Goal: Connect with others: Connect with others

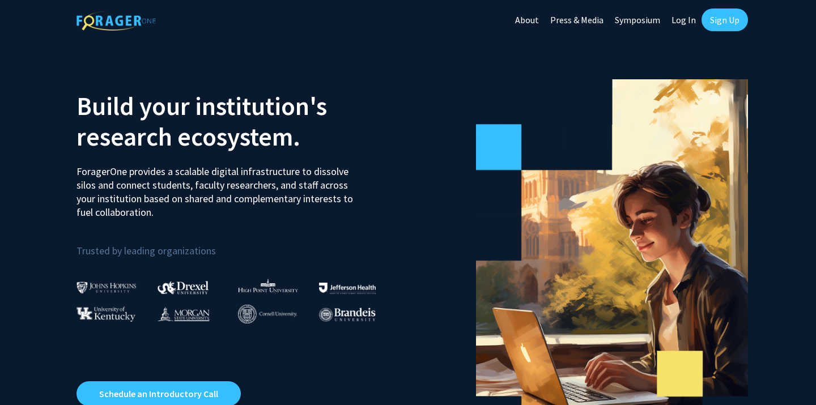
click at [689, 19] on link "Log In" at bounding box center [684, 20] width 36 height 40
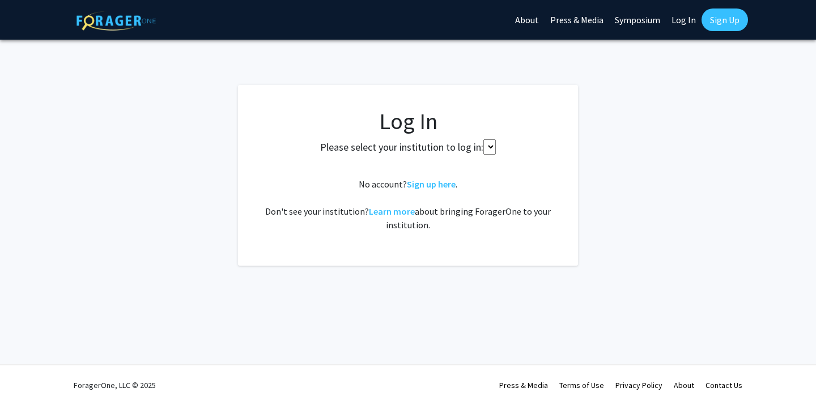
select select
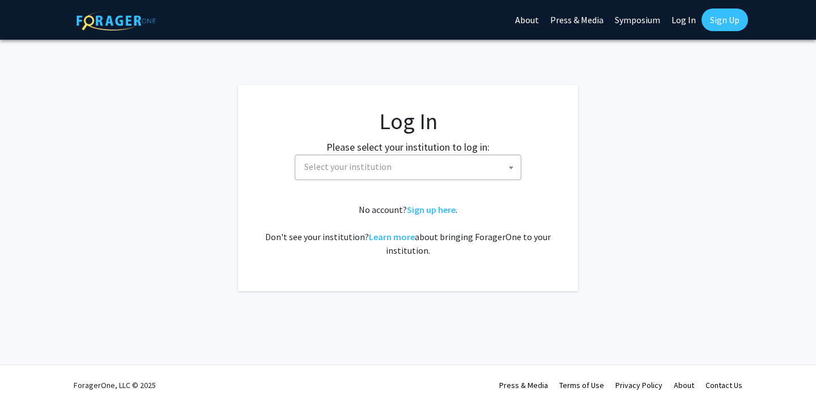
click at [388, 154] on label "Please select your institution to log in:" at bounding box center [407, 146] width 163 height 15
click at [380, 185] on fg-card-body "Log In Please select your institution to log in: [GEOGRAPHIC_DATA] [GEOGRAPHIC_…" at bounding box center [408, 188] width 295 height 161
click at [373, 166] on span "Select your institution" at bounding box center [347, 166] width 87 height 11
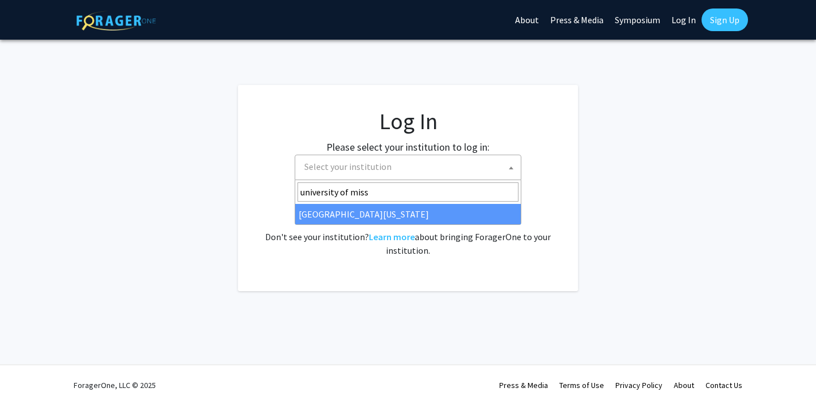
type input "university of miss"
select select "33"
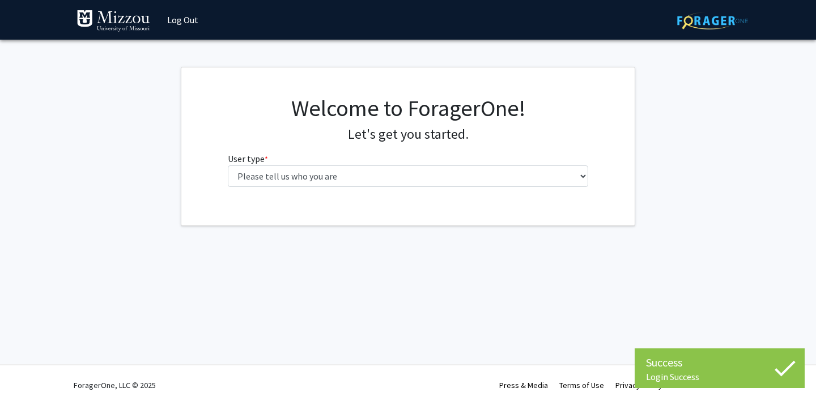
click at [316, 187] on div "Welcome to ForagerOne! Let's get you started. User type * required Please tell …" at bounding box center [408, 145] width 378 height 101
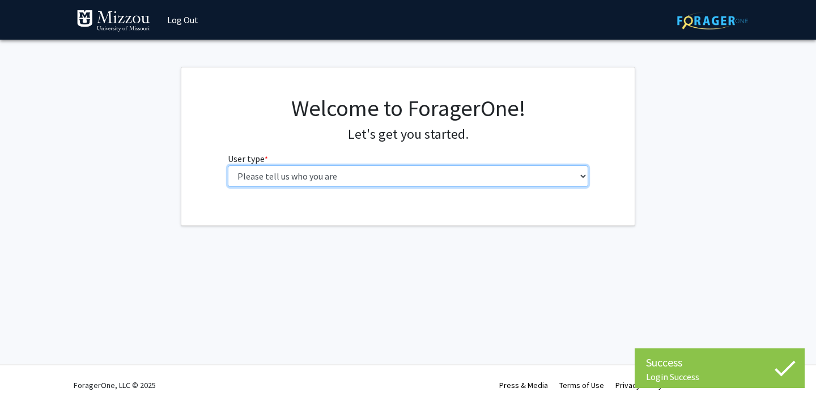
click at [316, 182] on select "Please tell us who you are Undergraduate Student Master's Student Doctoral Cand…" at bounding box center [408, 176] width 361 height 22
select select "1: undergrad"
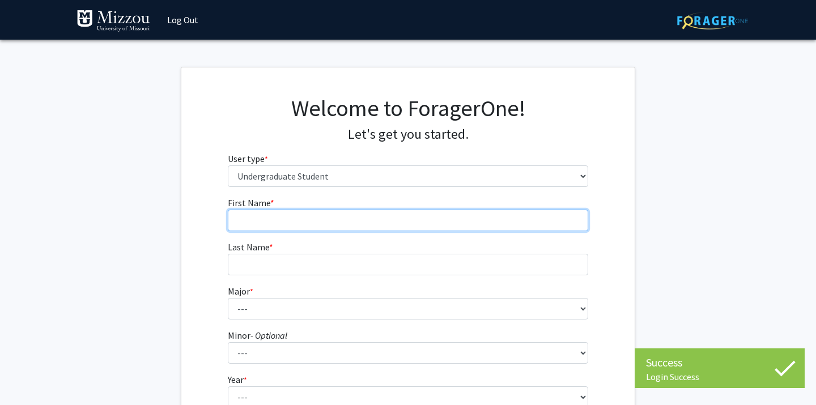
click at [351, 222] on input "First Name * required" at bounding box center [408, 221] width 361 height 22
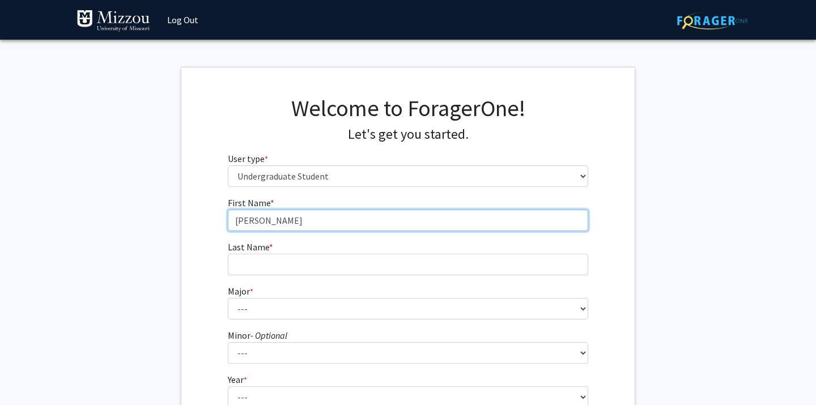
type input "[PERSON_NAME]"
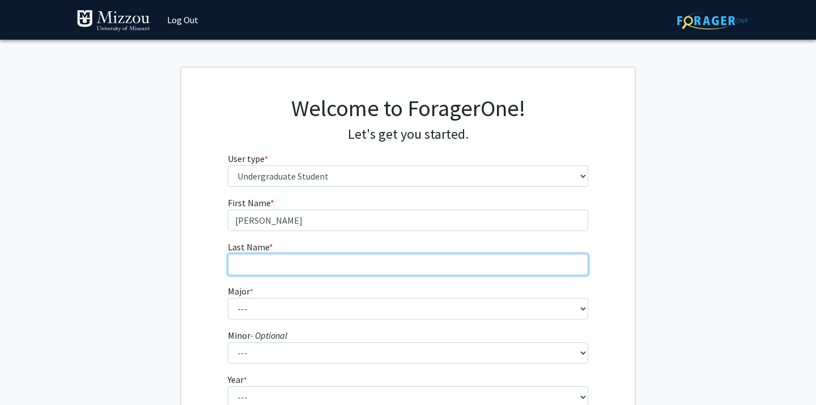
click at [322, 269] on input "Last Name * required" at bounding box center [408, 265] width 361 height 22
type input "[PERSON_NAME]"
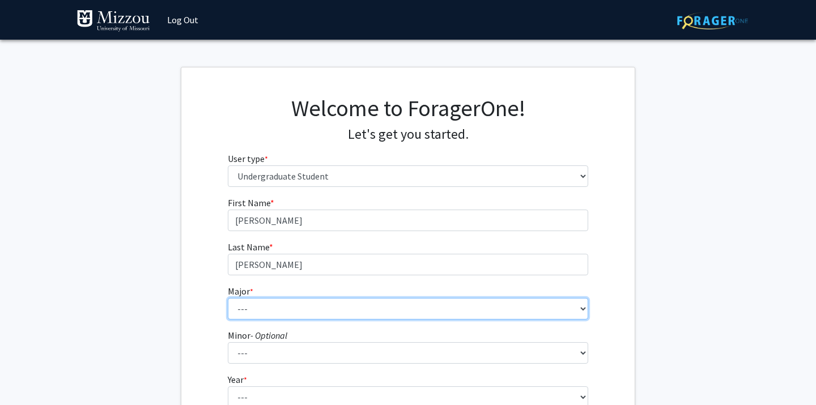
click at [334, 309] on select "--- Agribusiness Management Agricultural Education Agricultural Education: Comm…" at bounding box center [408, 309] width 361 height 22
select select "14: 2503"
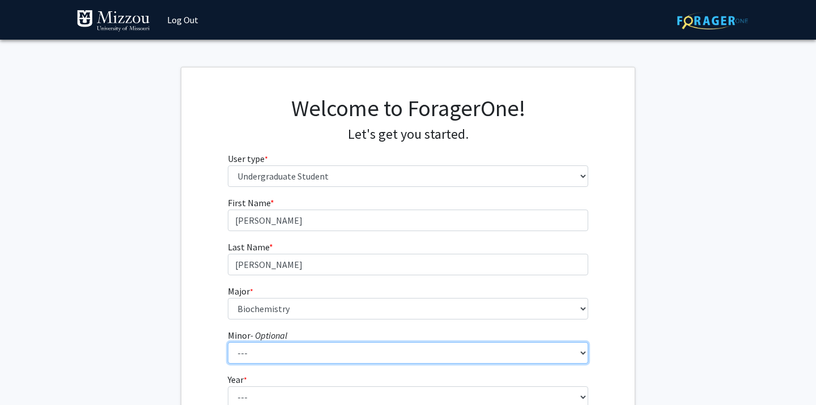
click at [267, 359] on select "--- Accountancy Aerospace Engineering Aerospace Studies Agribusiness Management…" at bounding box center [408, 353] width 361 height 22
select select "83: 2039"
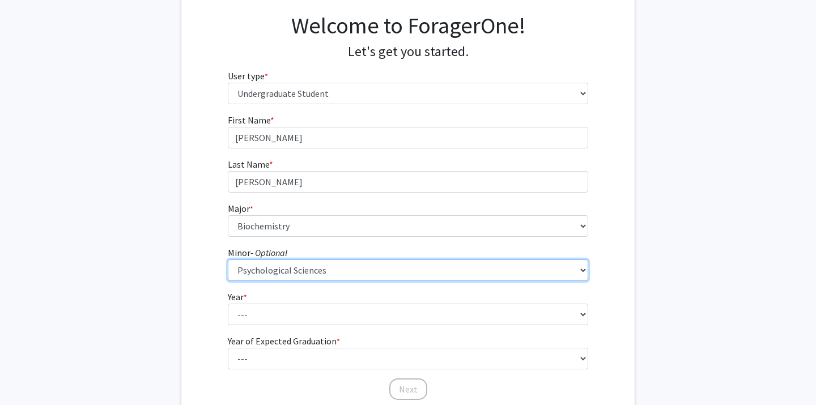
scroll to position [84, 0]
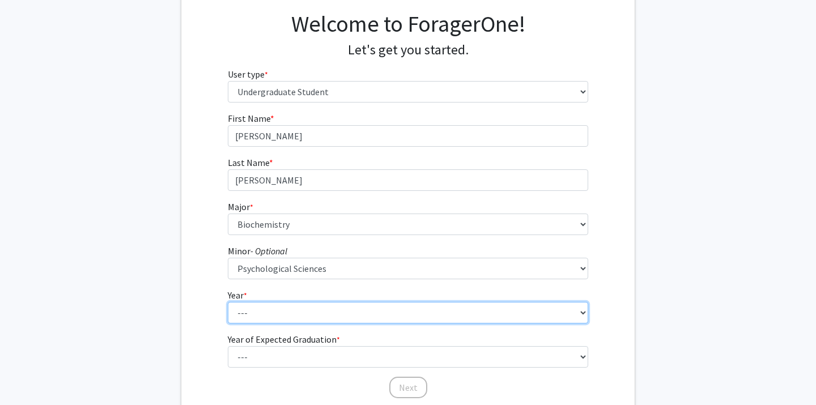
click at [242, 309] on select "--- First-year Sophomore Junior Senior Postbaccalaureate Certificate" at bounding box center [408, 313] width 361 height 22
select select "2: sophomore"
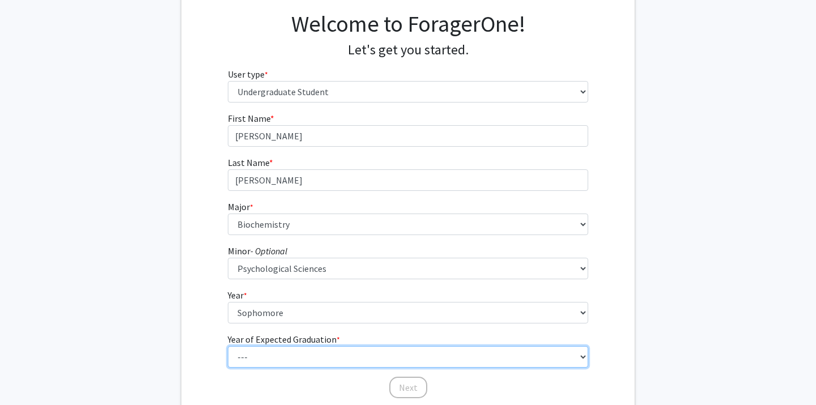
click at [279, 358] on select "--- 2025 2026 2027 2028 2029 2030 2031 2032 2033 2034" at bounding box center [408, 357] width 361 height 22
select select "4: 2028"
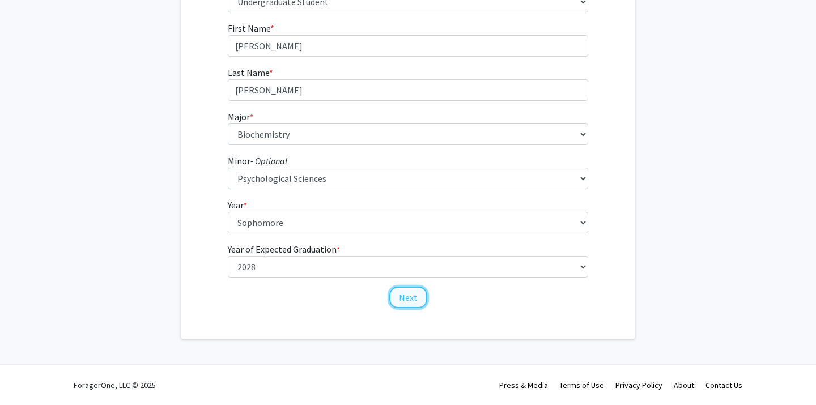
click at [423, 299] on button "Next" at bounding box center [408, 298] width 38 height 22
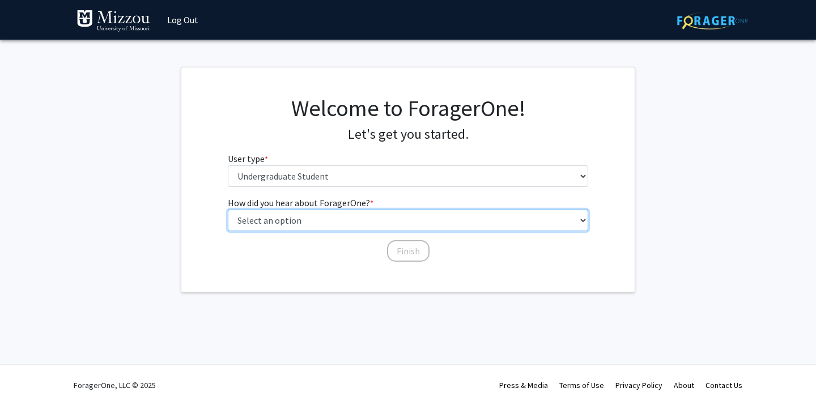
click at [333, 224] on select "Select an option Peer/student recommendation Faculty/staff recommendation Unive…" at bounding box center [408, 221] width 361 height 22
select select "3: university_website"
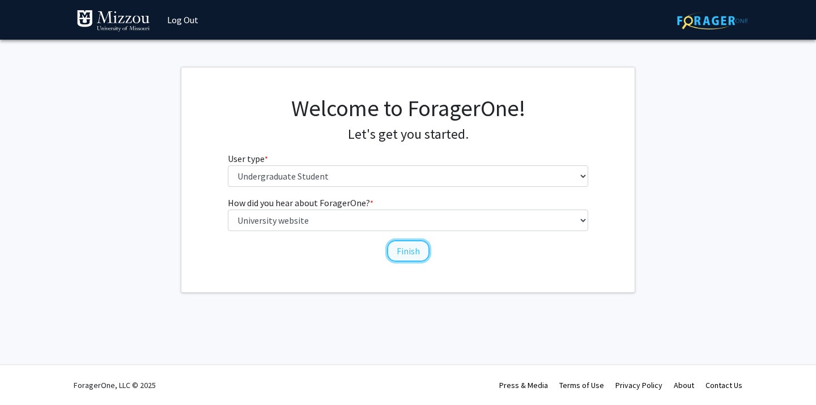
click at [404, 248] on button "Finish" at bounding box center [408, 251] width 43 height 22
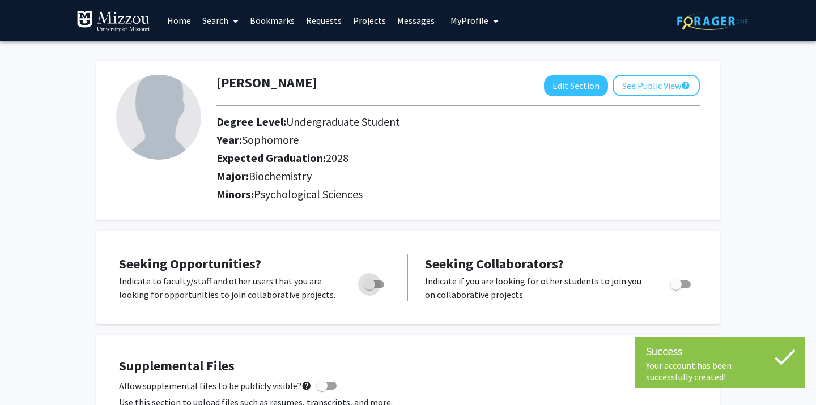
click at [375, 287] on span "Toggle" at bounding box center [374, 285] width 20 height 8
click at [369, 288] on input "Are you actively seeking opportunities?" at bounding box center [369, 288] width 1 height 1
checkbox input "true"
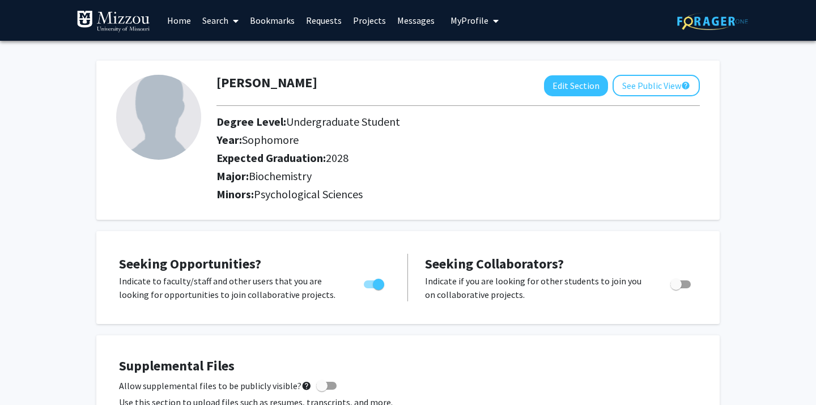
click at [180, 22] on link "Home" at bounding box center [179, 21] width 35 height 40
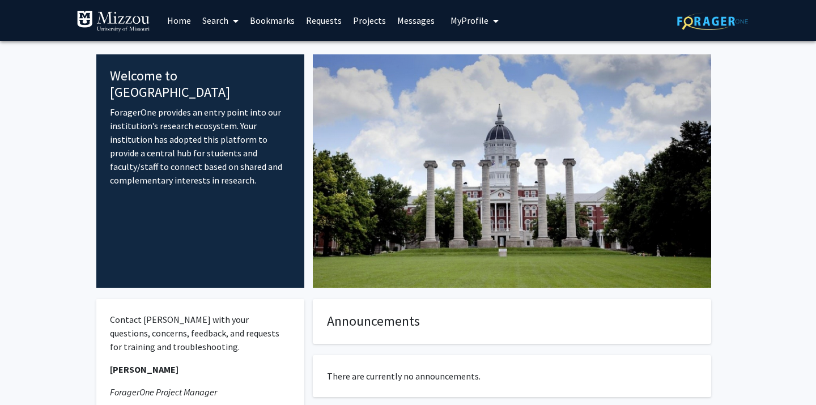
click at [215, 18] on link "Search" at bounding box center [221, 21] width 48 height 40
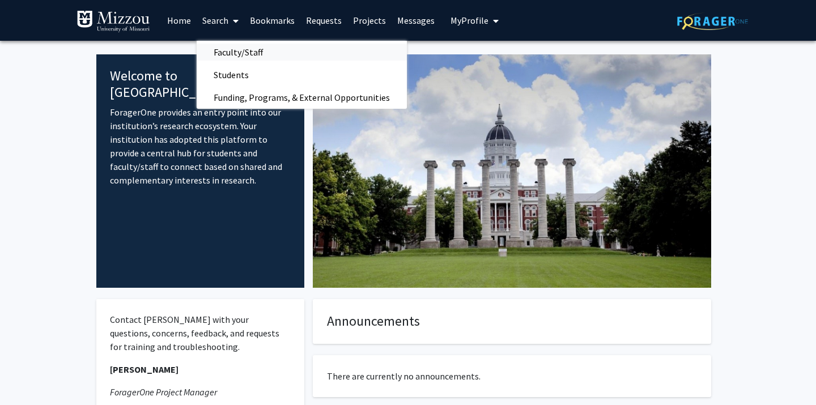
click at [249, 56] on span "Faculty/Staff" at bounding box center [238, 52] width 83 height 23
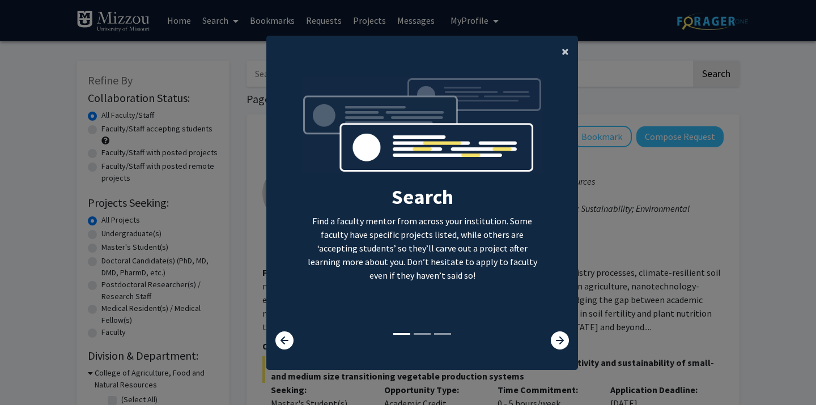
click at [558, 48] on button "×" at bounding box center [566, 52] width 26 height 32
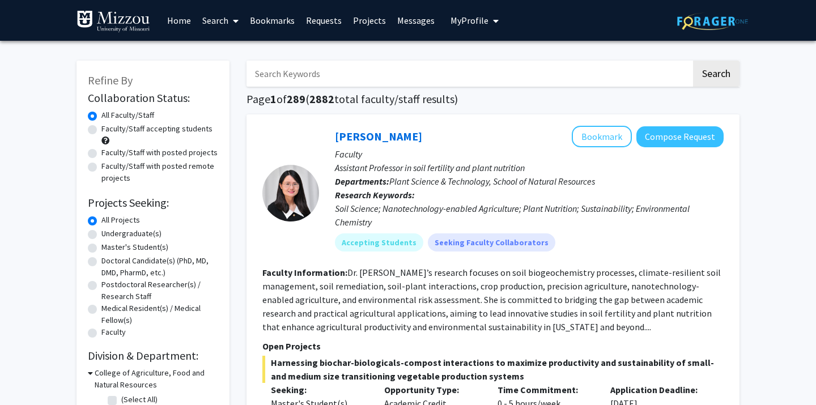
click at [101, 236] on label "Undergraduate(s)" at bounding box center [131, 234] width 60 height 12
click at [101, 235] on input "Undergraduate(s)" at bounding box center [104, 231] width 7 height 7
radio input "true"
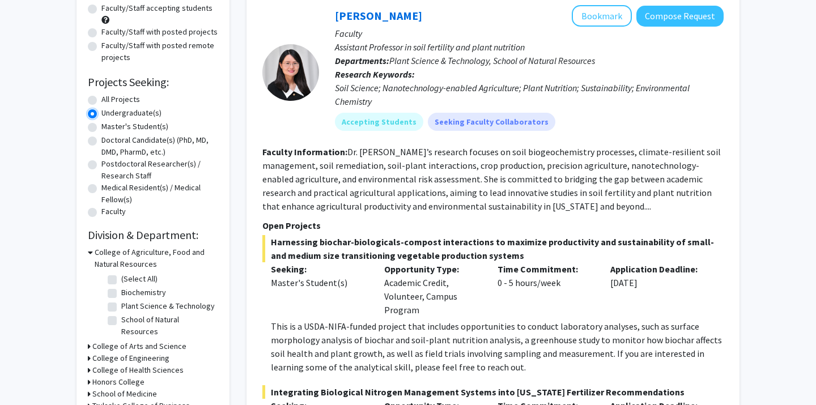
scroll to position [118, 0]
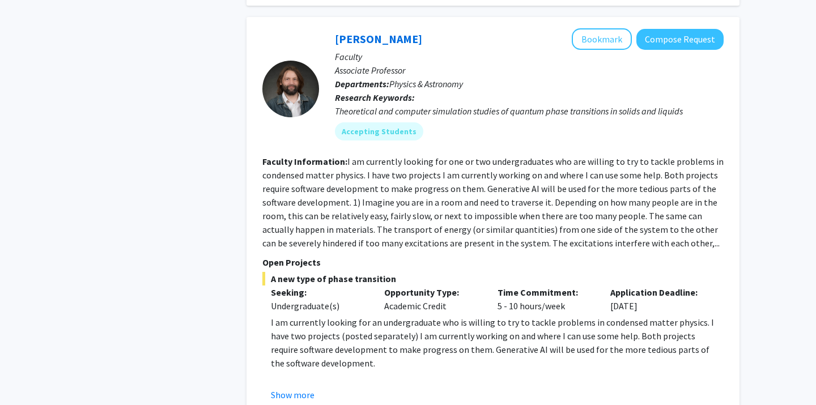
click at [528, 264] on p "Open Projects" at bounding box center [492, 263] width 461 height 14
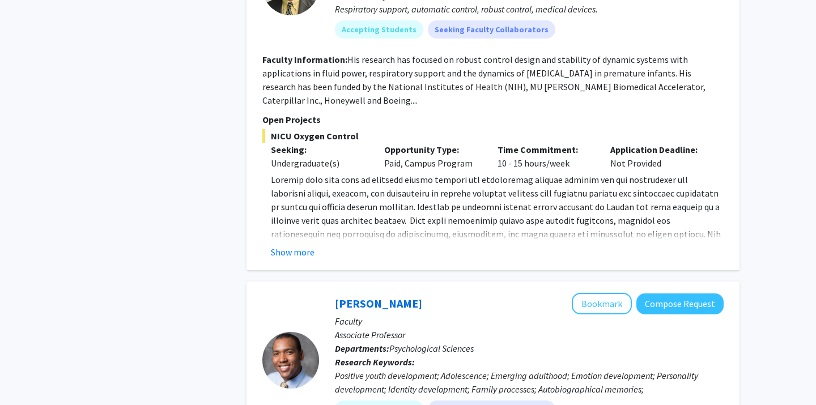
scroll to position [1295, 0]
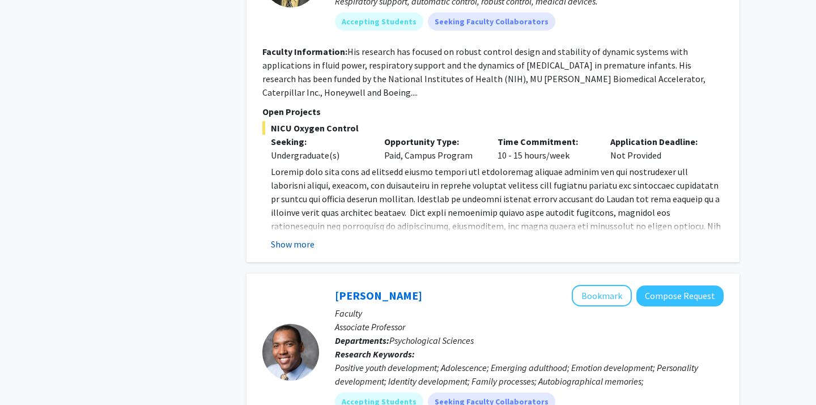
click at [296, 243] on button "Show more" at bounding box center [293, 244] width 44 height 14
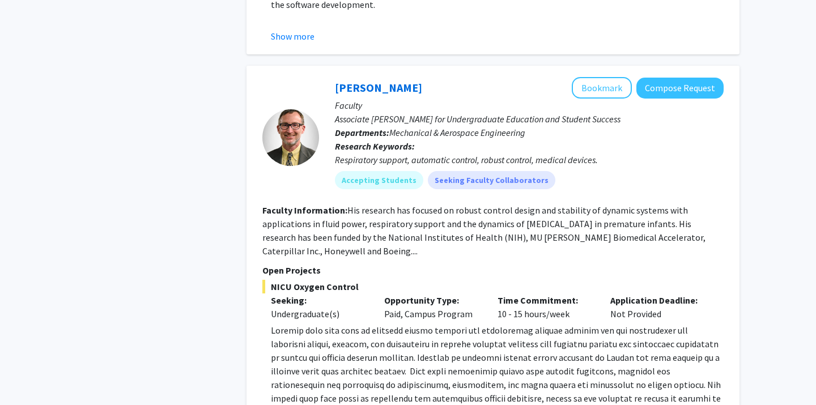
scroll to position [1127, 0]
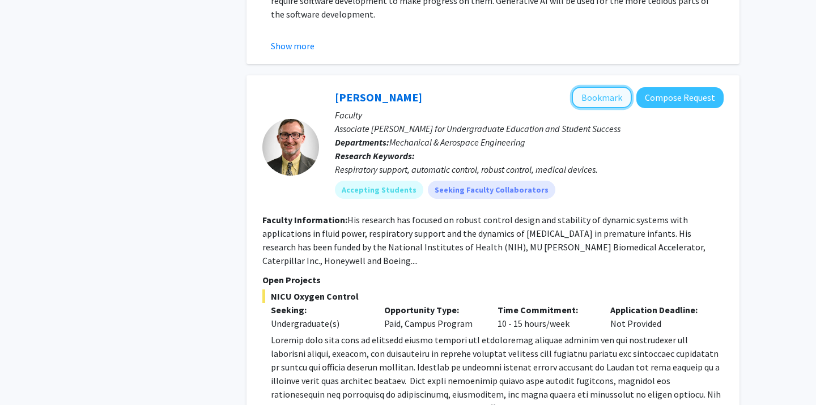
click at [605, 95] on button "Bookmark" at bounding box center [602, 98] width 60 height 22
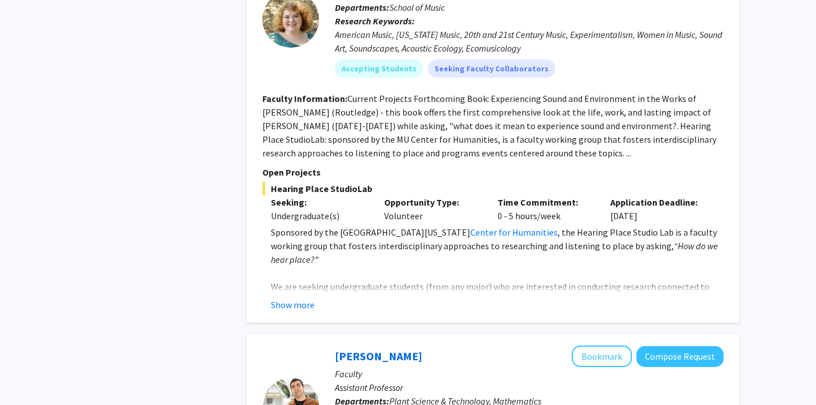
scroll to position [2146, 0]
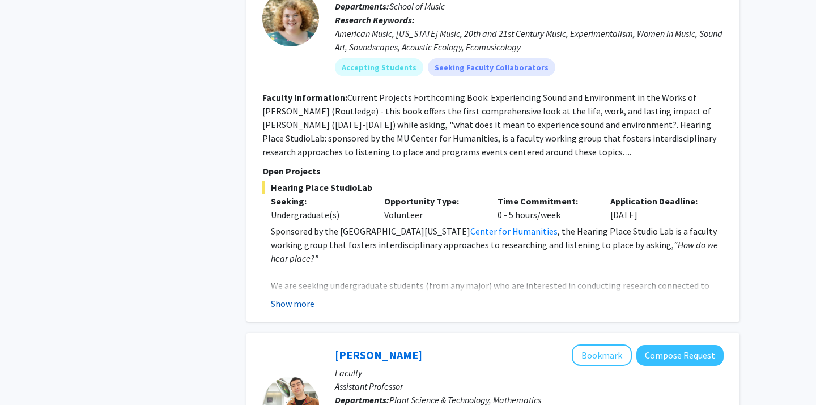
click at [300, 297] on button "Show more" at bounding box center [293, 304] width 44 height 14
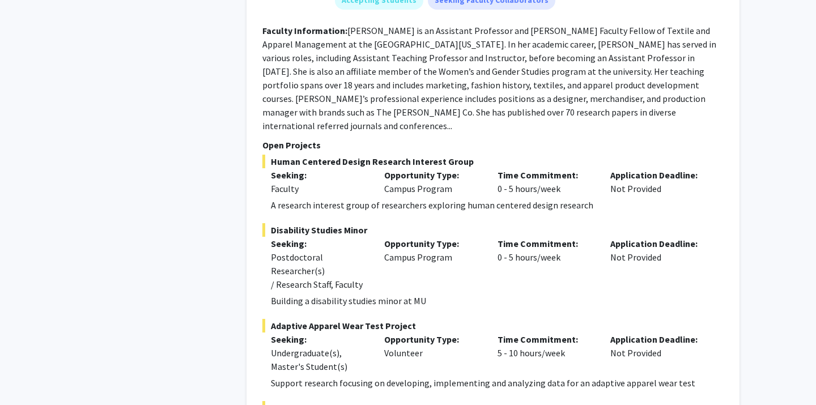
scroll to position [4692, 0]
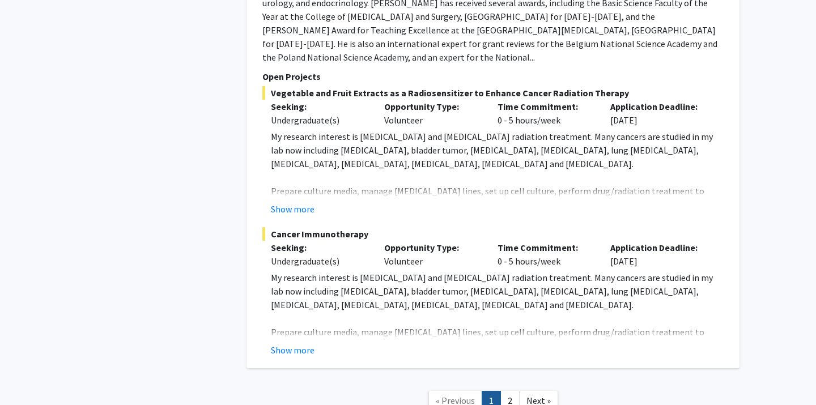
scroll to position [5381, 0]
click at [287, 344] on button "Show more" at bounding box center [293, 351] width 44 height 14
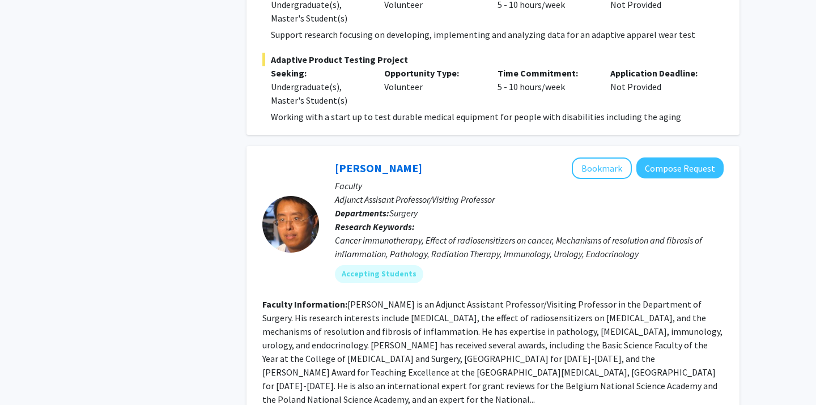
scroll to position [5043, 0]
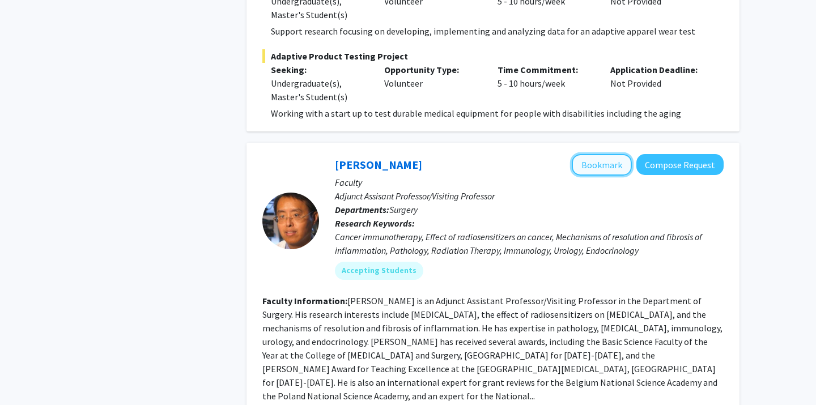
click at [594, 154] on button "Bookmark" at bounding box center [602, 165] width 60 height 22
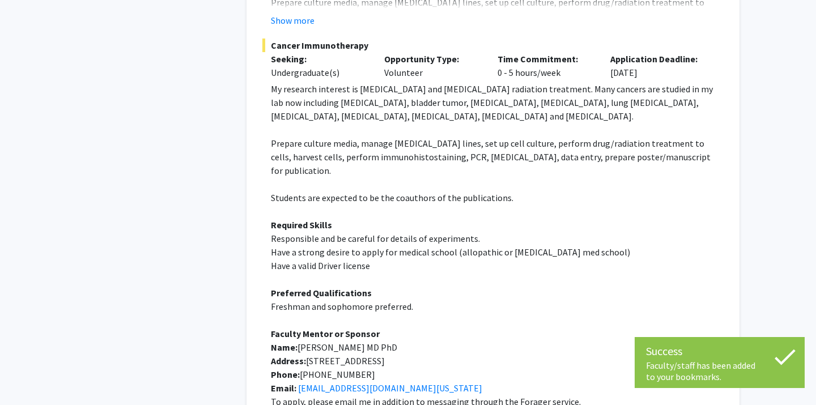
scroll to position [5610, 0]
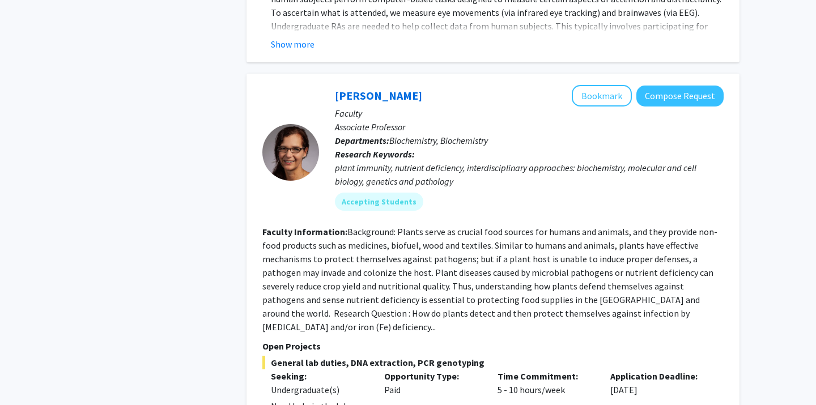
scroll to position [2348, 0]
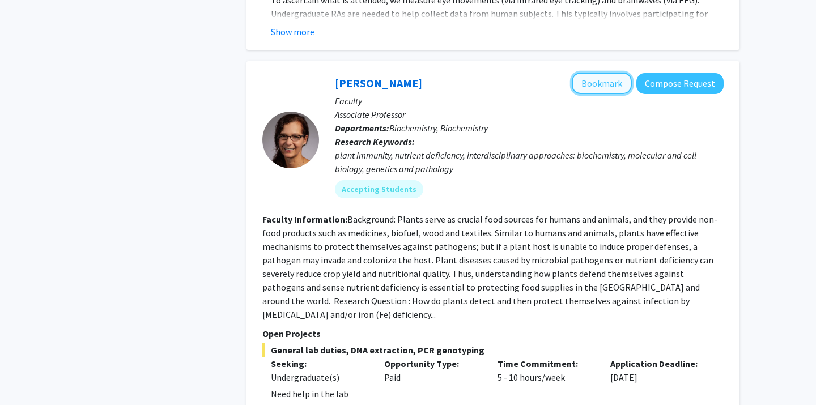
click at [593, 73] on button "Bookmark" at bounding box center [602, 84] width 60 height 22
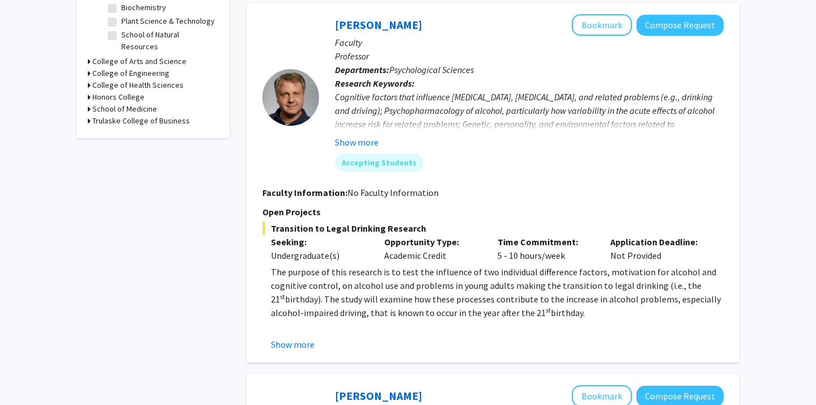
scroll to position [0, 0]
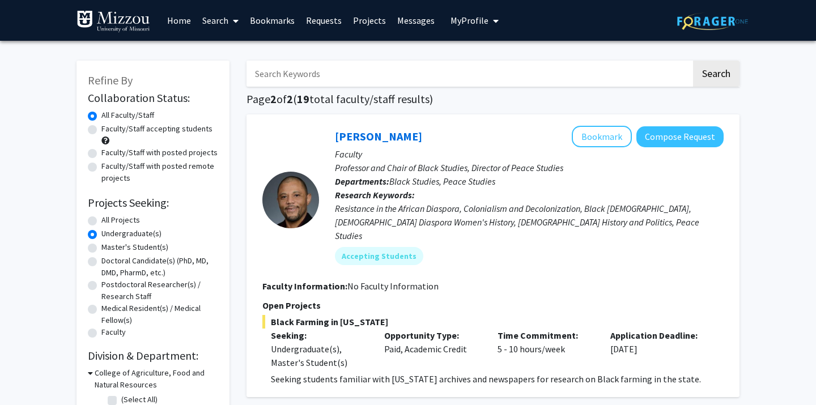
click at [269, 17] on link "Bookmarks" at bounding box center [272, 21] width 56 height 40
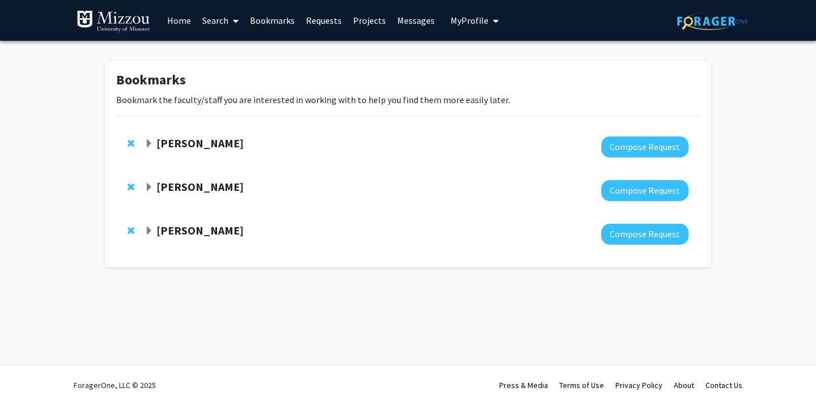
click at [150, 140] on span "Expand Roger Fales Bookmark" at bounding box center [149, 143] width 9 height 9
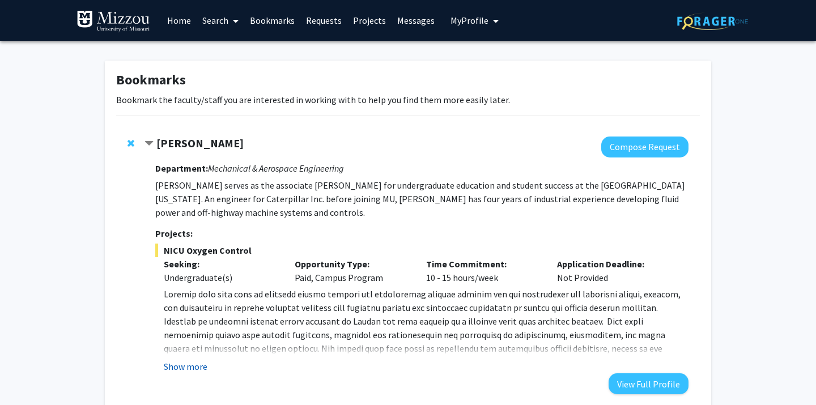
click at [182, 365] on button "Show more" at bounding box center [186, 367] width 44 height 14
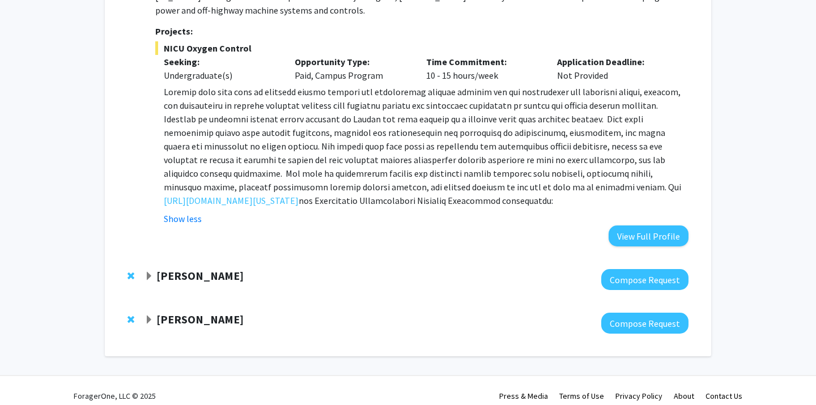
scroll to position [197, 0]
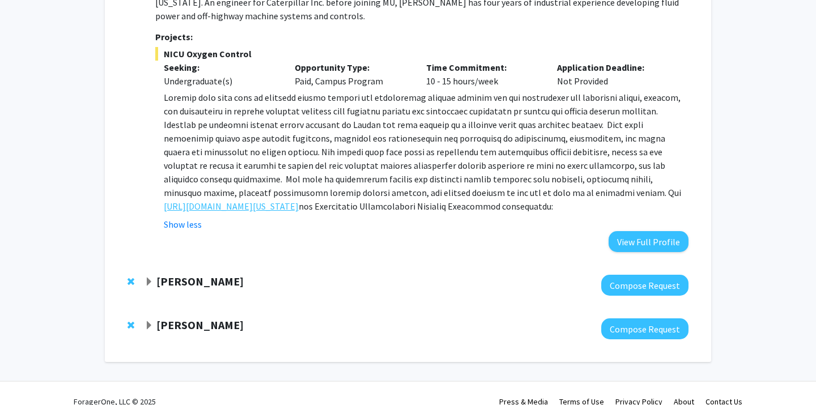
click at [274, 209] on link "[URL][DOMAIN_NAME][US_STATE]" at bounding box center [231, 206] width 135 height 14
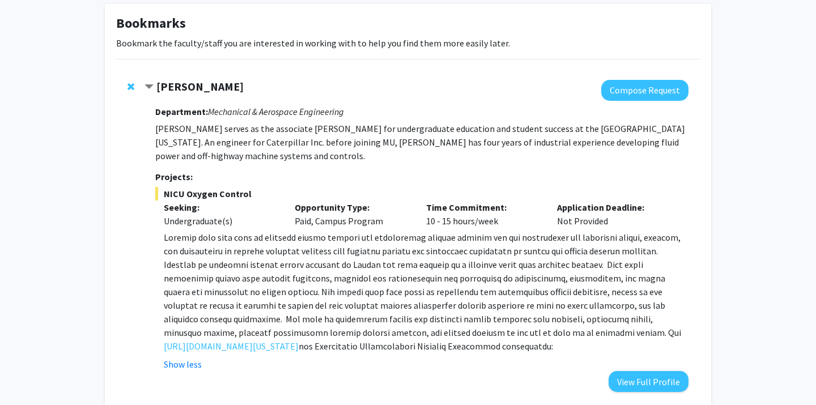
scroll to position [56, 0]
click at [128, 89] on span "Remove Roger Fales from bookmarks" at bounding box center [131, 87] width 7 height 9
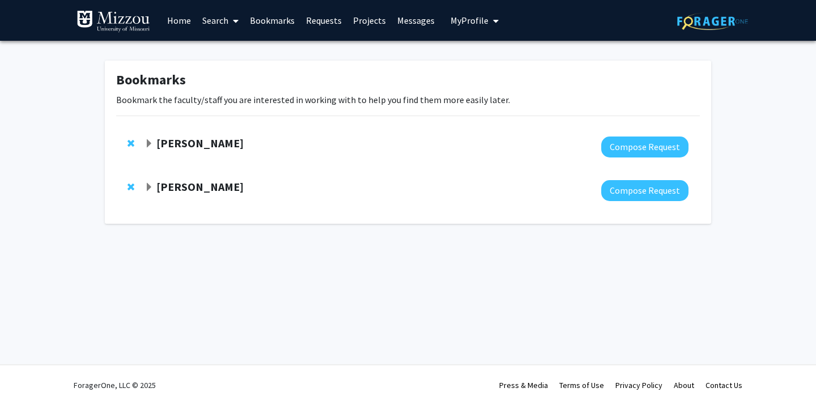
click at [148, 141] on span "Expand Yujiang Fang Bookmark" at bounding box center [149, 143] width 9 height 9
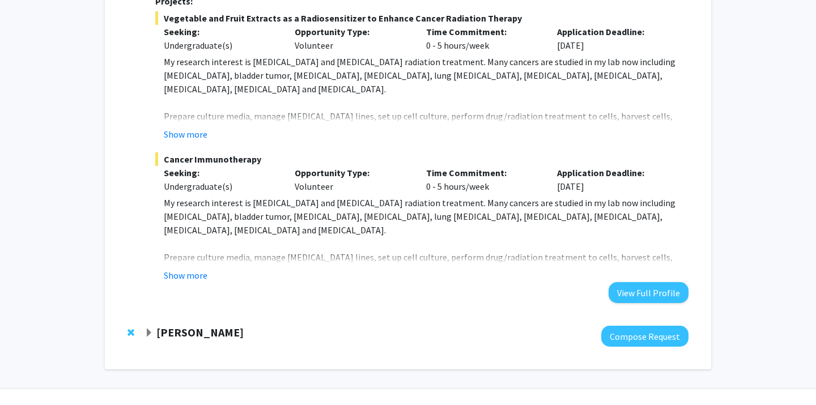
scroll to position [286, 0]
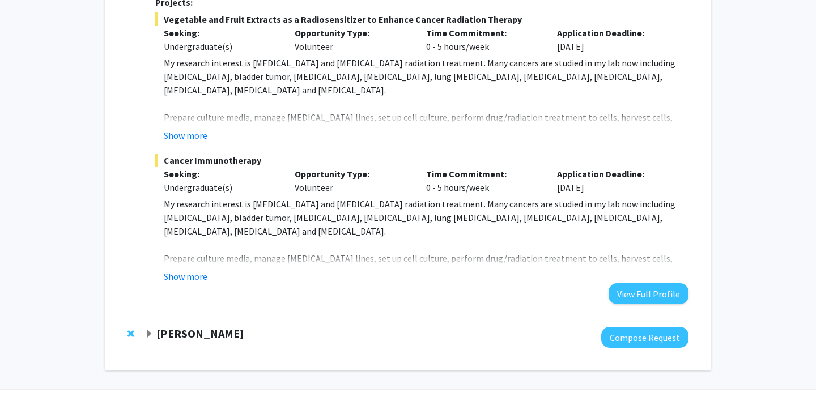
click at [149, 335] on span "Expand Antje Heese Bookmark" at bounding box center [149, 334] width 9 height 9
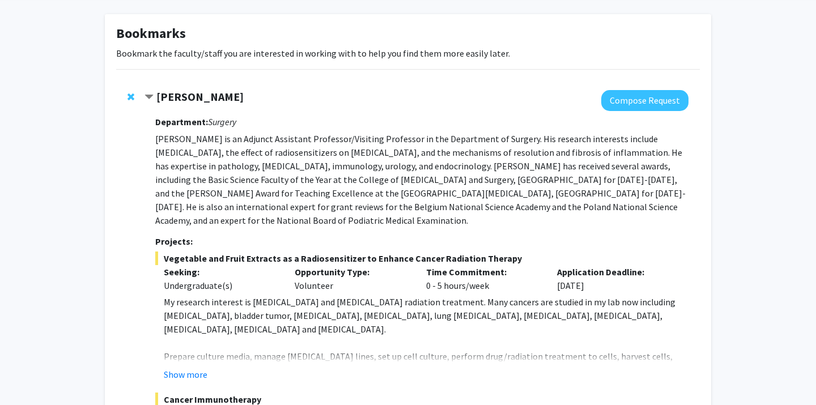
scroll to position [33, 0]
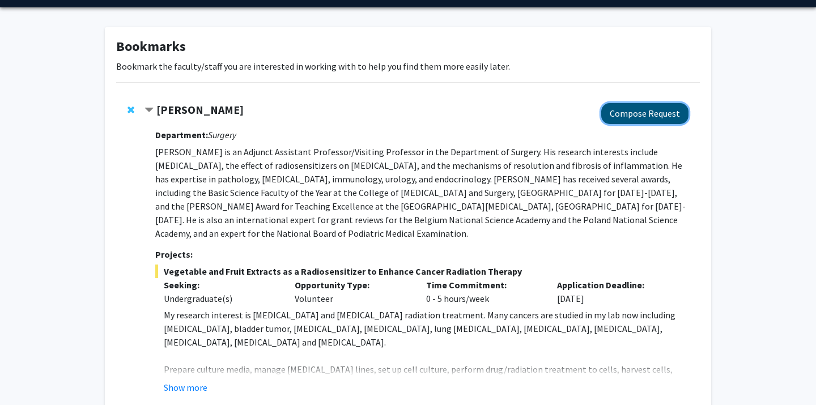
click at [641, 120] on button "Compose Request" at bounding box center [644, 113] width 87 height 21
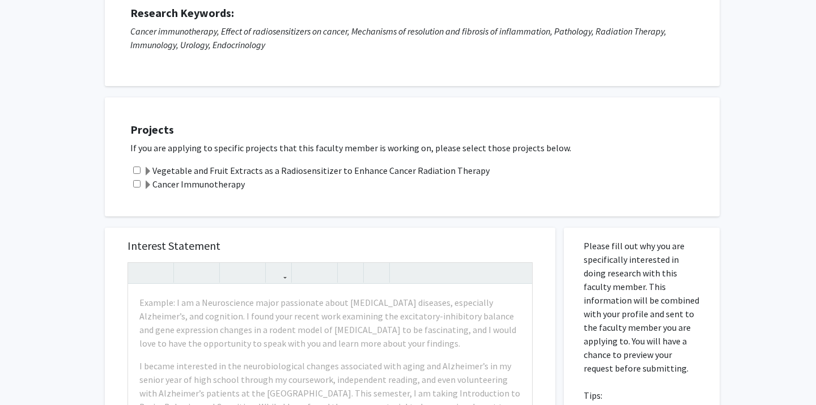
scroll to position [159, 0]
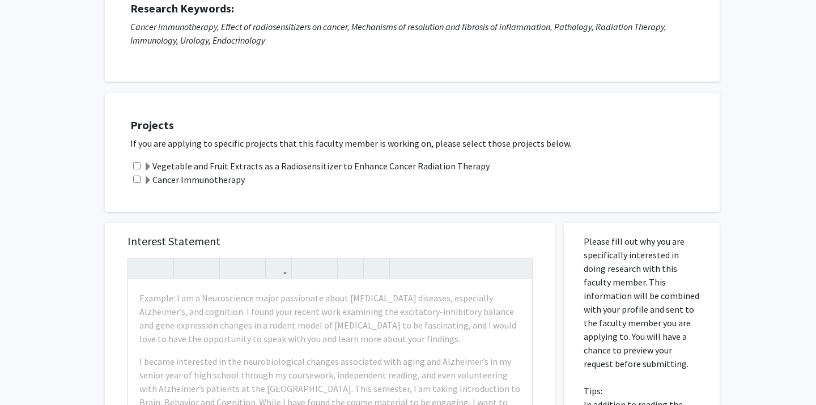
click at [135, 180] on input "checkbox" at bounding box center [136, 179] width 7 height 7
checkbox input "true"
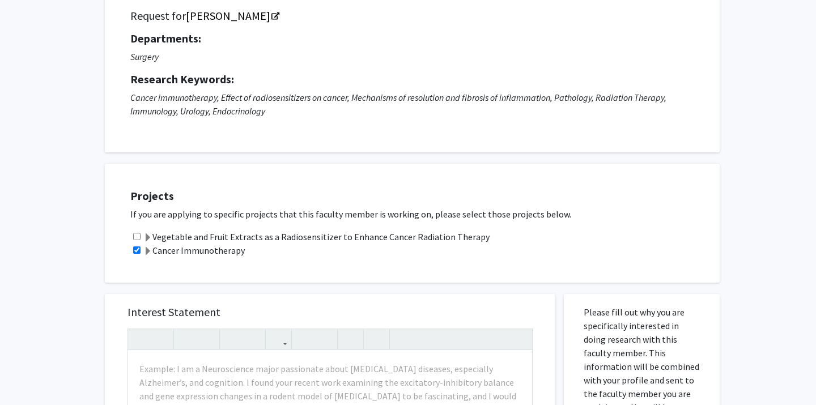
scroll to position [0, 0]
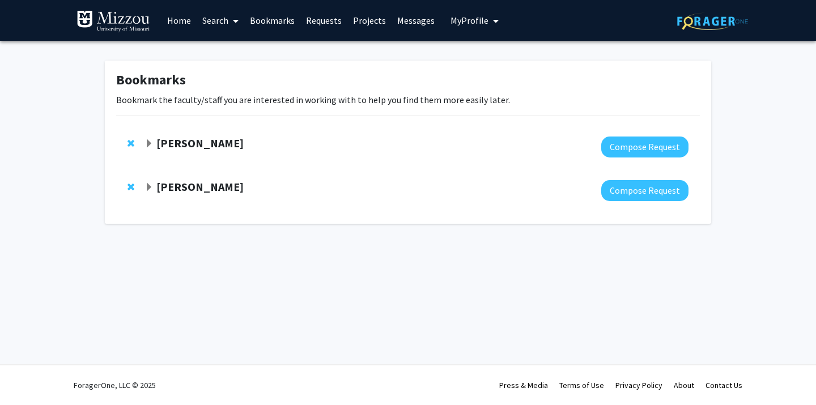
click at [164, 145] on strong "[PERSON_NAME]" at bounding box center [199, 143] width 87 height 14
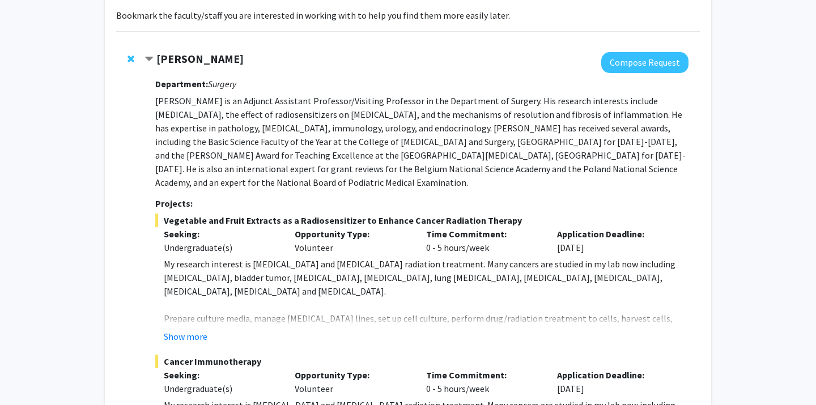
scroll to position [80, 0]
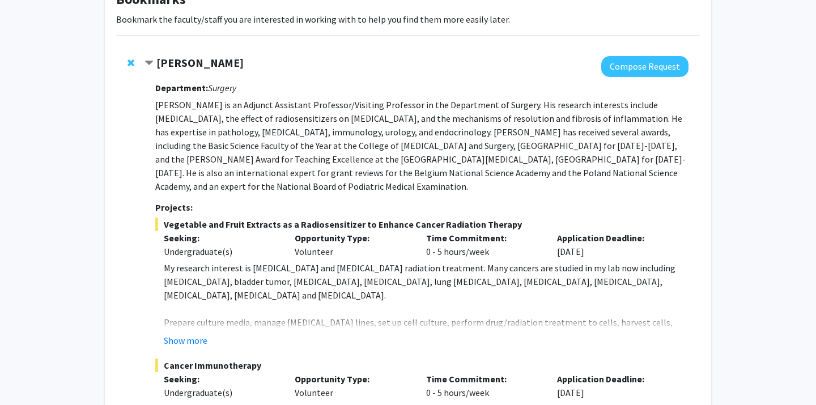
click at [152, 60] on span "Contract Yujiang Fang Bookmark" at bounding box center [149, 63] width 9 height 9
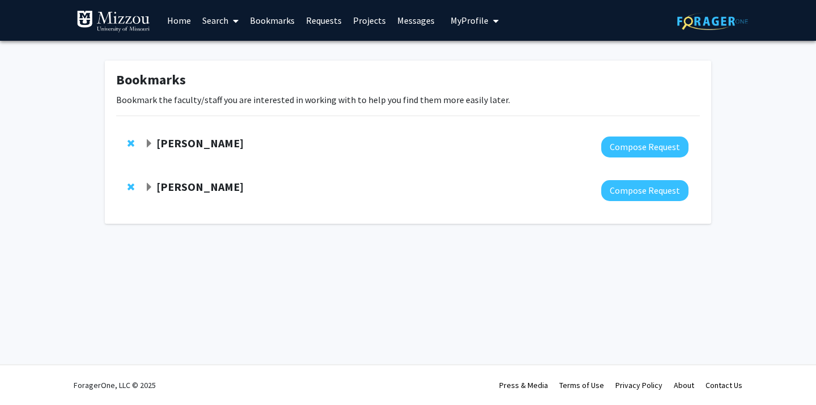
click at [145, 185] on span "Expand Antje Heese Bookmark" at bounding box center [149, 187] width 9 height 9
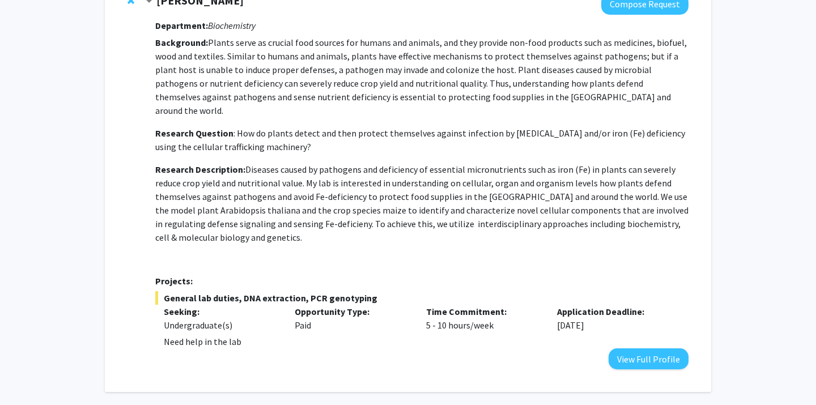
scroll to position [219, 0]
